Goal: Entertainment & Leisure: Browse casually

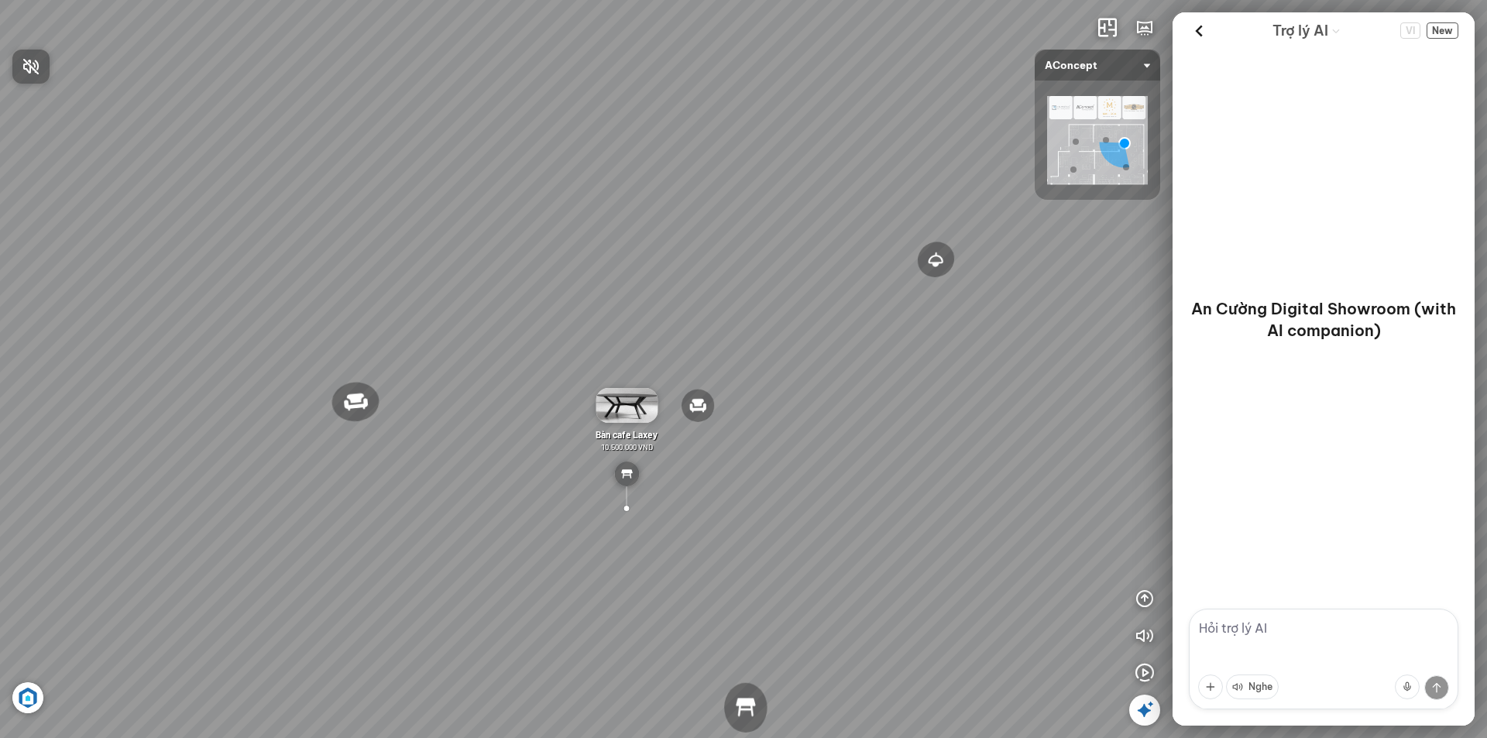
click at [612, 592] on div at bounding box center [743, 369] width 1487 height 738
drag, startPoint x: 253, startPoint y: 431, endPoint x: 1244, endPoint y: 213, distance: 1014.4
click at [1244, 213] on div "Ghế thư [PERSON_NAME] Ghế làm việc Winslow Bàn ăn Laxey Gối Tựa Lưng Họa Tiết H…" at bounding box center [743, 369] width 1487 height 738
drag, startPoint x: 192, startPoint y: 311, endPoint x: 735, endPoint y: 468, distance: 565.2
click at [735, 468] on div "Ghế thư [PERSON_NAME] Ghế làm việc Winslow Bàn ăn Laxey Gối Tựa Lưng Họa Tiết H…" at bounding box center [743, 369] width 1487 height 738
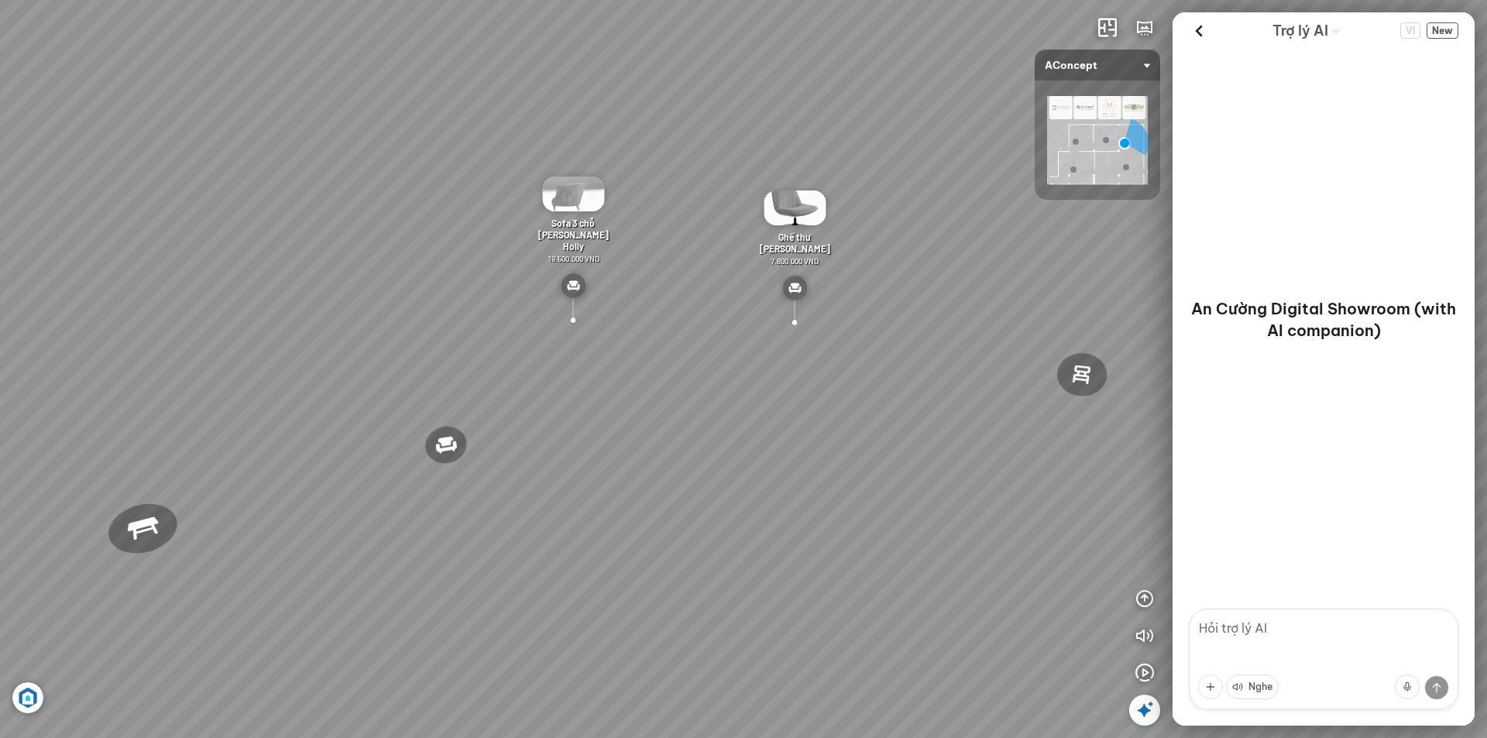
click at [795, 325] on div at bounding box center [795, 322] width 36 height 36
